Goal: Task Accomplishment & Management: Manage account settings

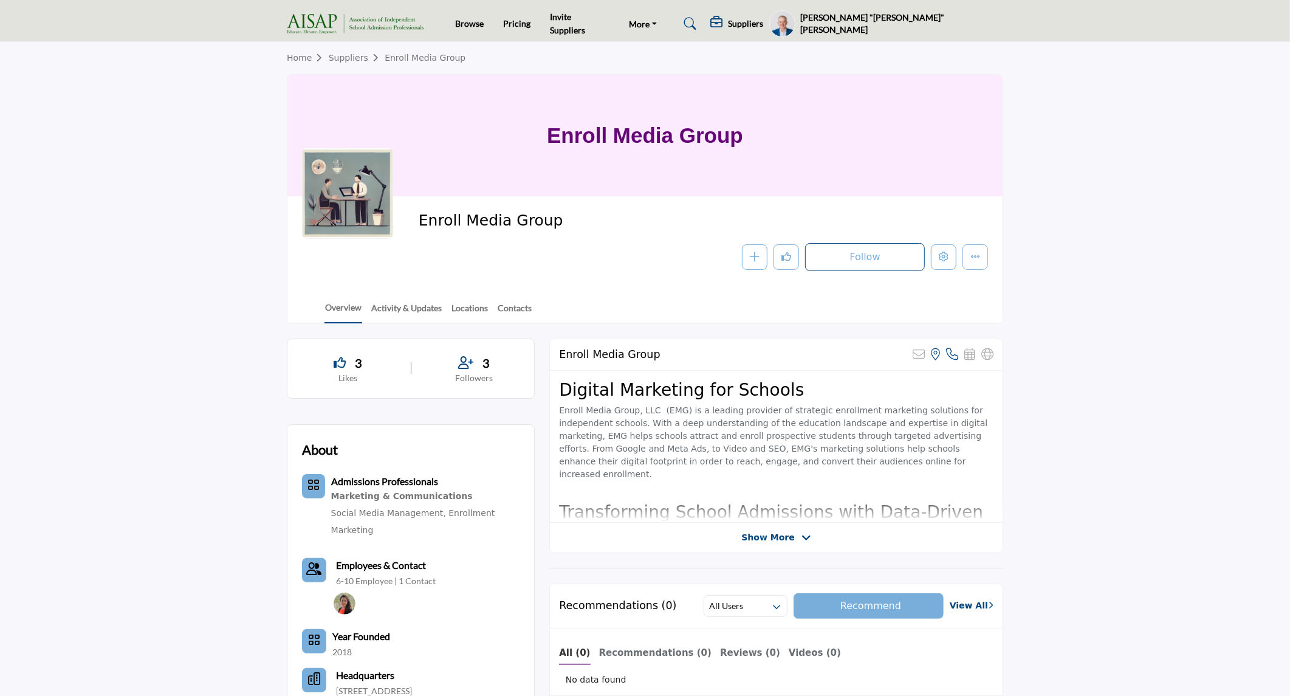
click at [981, 18] on h5 "[PERSON_NAME] "[PERSON_NAME]" [PERSON_NAME]" at bounding box center [901, 24] width 203 height 24
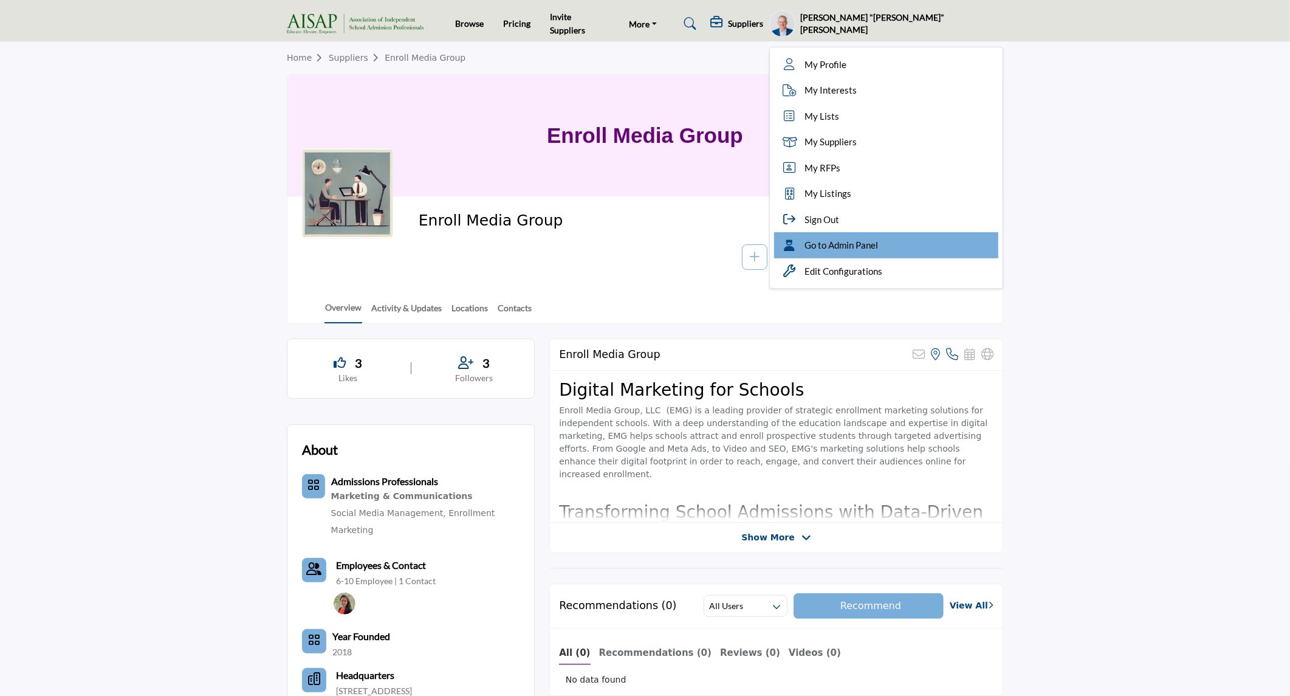
click at [878, 248] on span "Go to Admin Panel" at bounding box center [842, 245] width 74 height 14
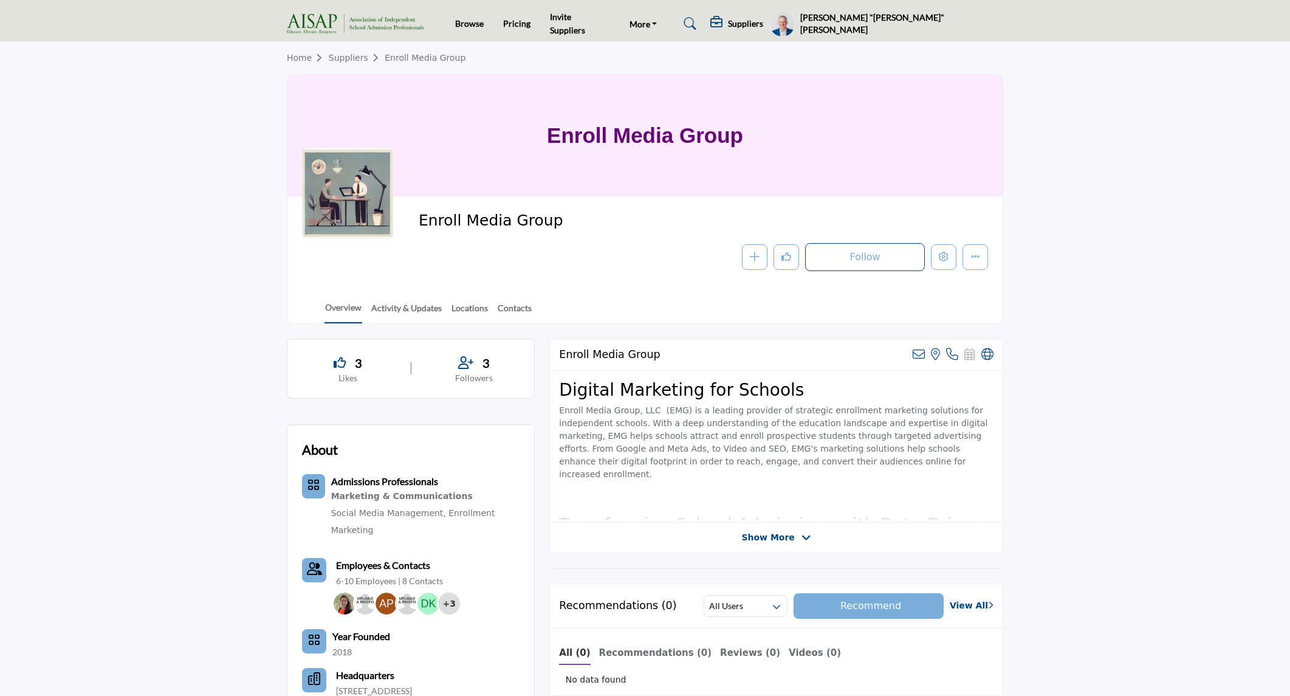
click at [168, 138] on section "Home Suppliers Enroll Media Group Enroll Media Group Enroll Media Group Follow …" at bounding box center [645, 183] width 1290 height 282
click at [947, 253] on icon "Edit company" at bounding box center [944, 257] width 10 height 10
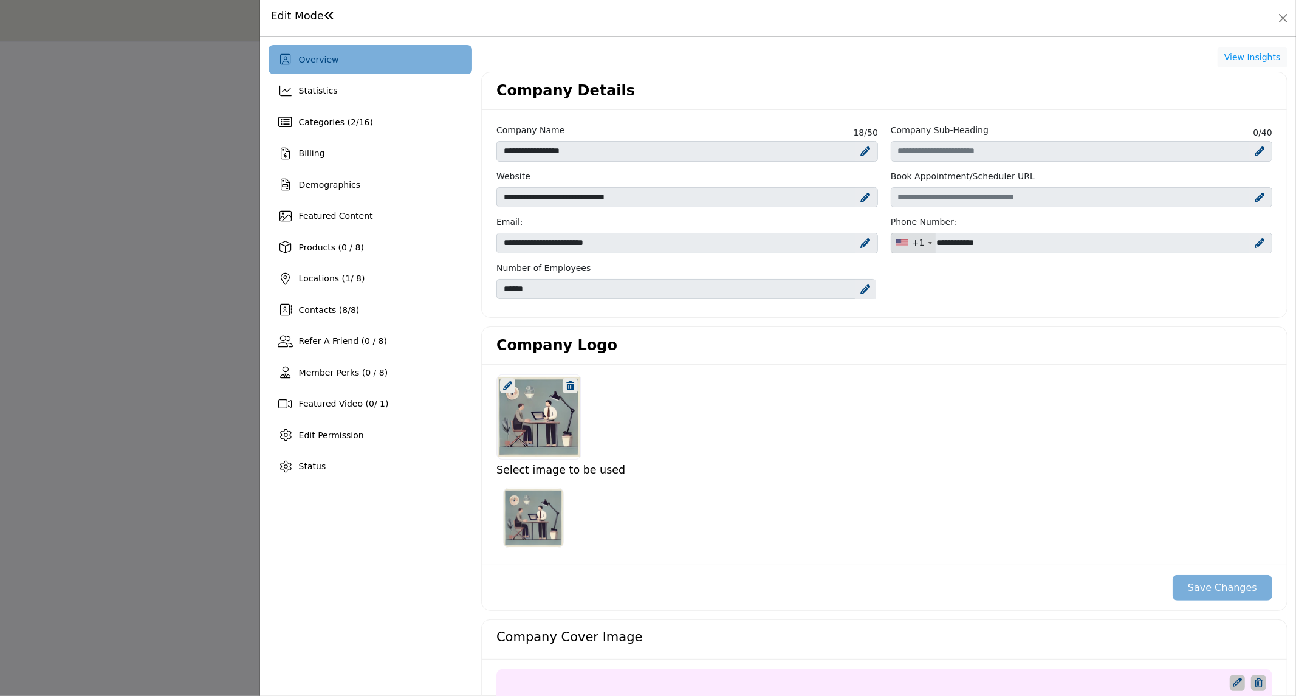
click at [509, 382] on icon at bounding box center [507, 385] width 9 height 9
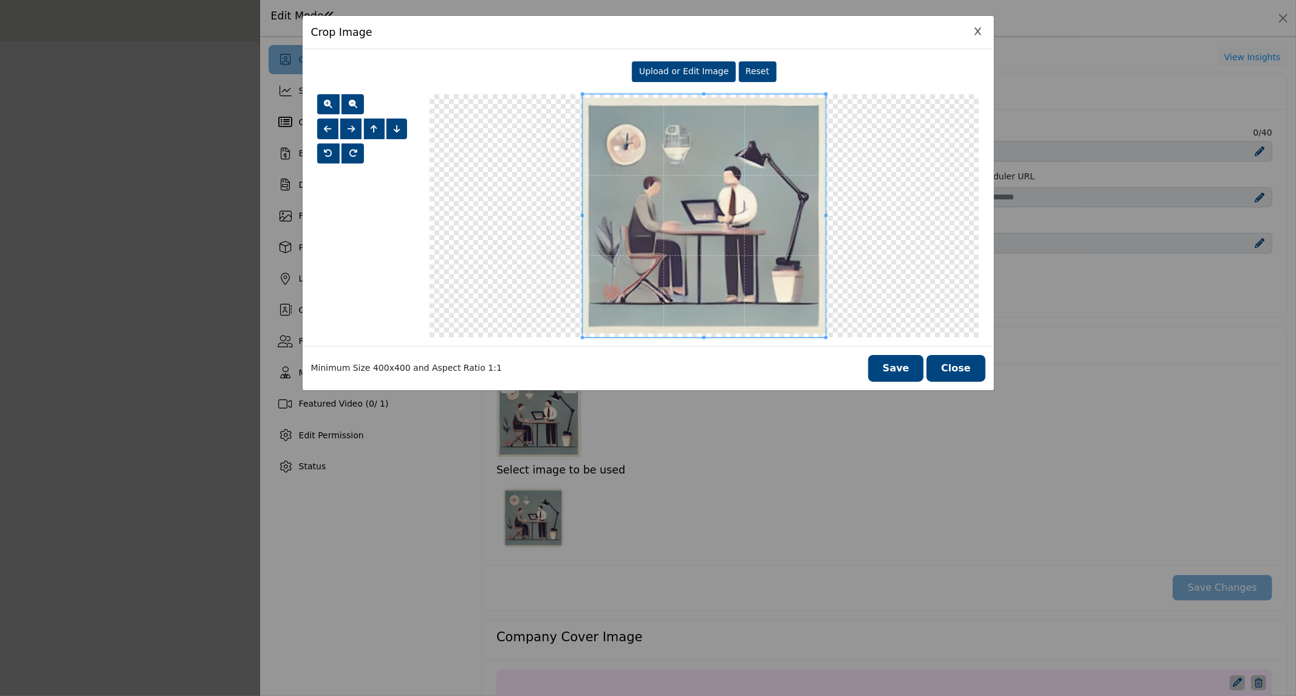
click at [964, 373] on button "Close" at bounding box center [956, 368] width 59 height 27
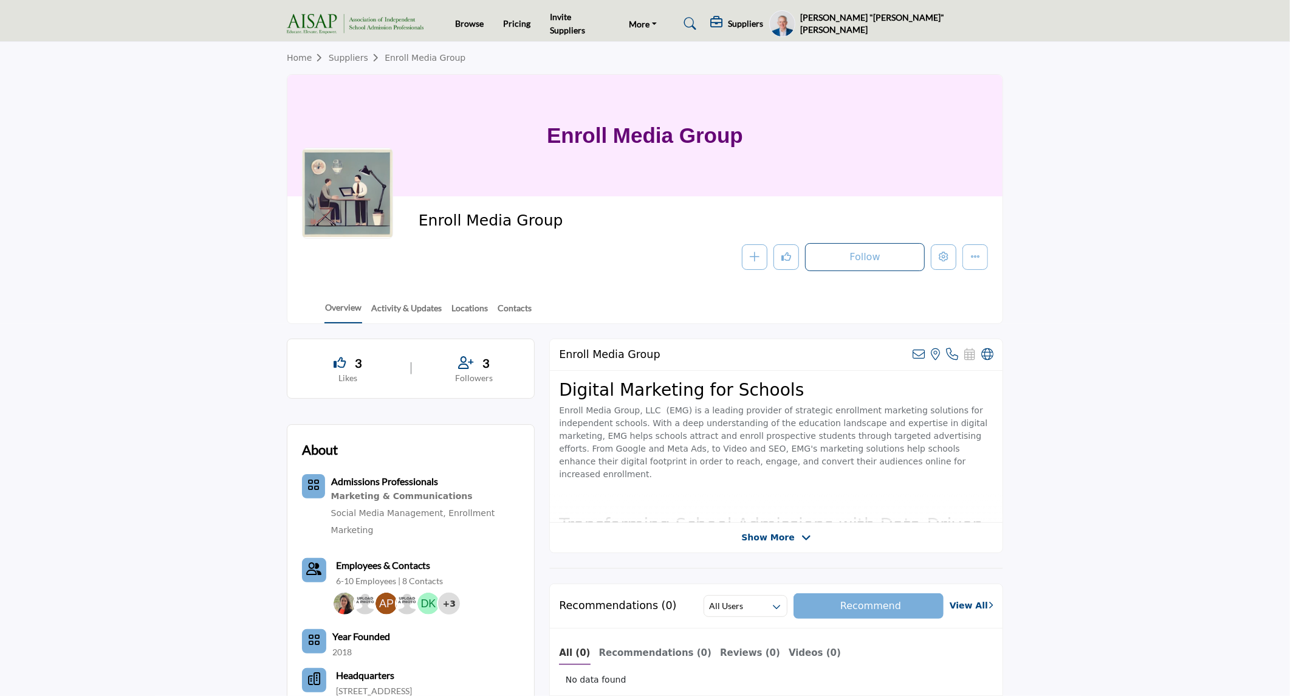
click at [163, 352] on div at bounding box center [648, 348] width 1296 height 696
